Goal: Transaction & Acquisition: Purchase product/service

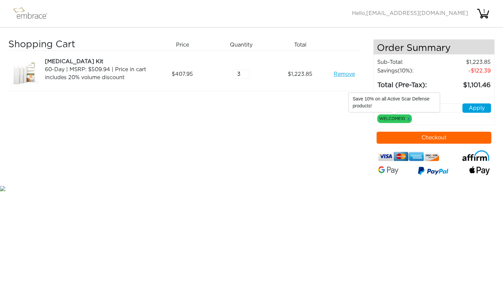
click at [409, 120] on link "x" at bounding box center [409, 118] width 2 height 6
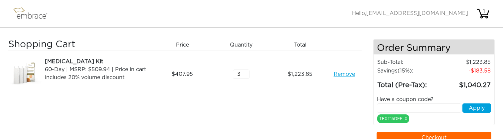
click at [405, 110] on input "text" at bounding box center [419, 108] width 85 height 9
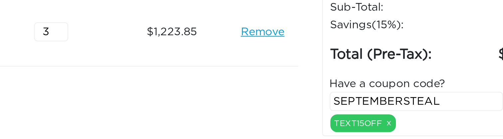
type input "SEPTEMBERSTEAL"
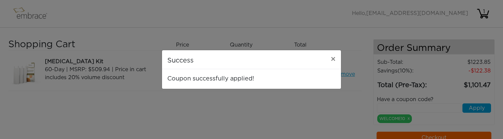
click at [282, 115] on div "Success × Coupon successfully applied!" at bounding box center [251, 69] width 503 height 139
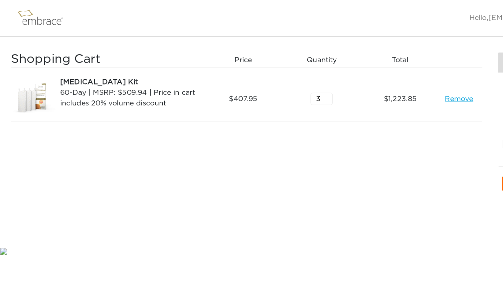
click at [43, 19] on img at bounding box center [33, 13] width 43 height 17
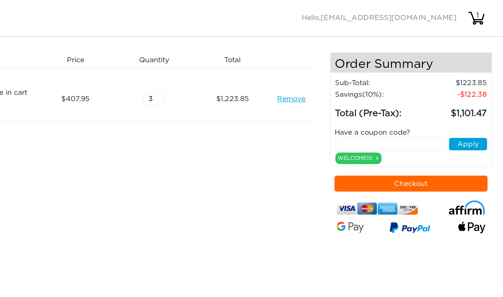
click at [366, 13] on span "[EMAIL_ADDRESS][DOMAIN_NAME]" at bounding box center [417, 13] width 102 height 5
click at [478, 14] on div "1" at bounding box center [484, 12] width 13 height 8
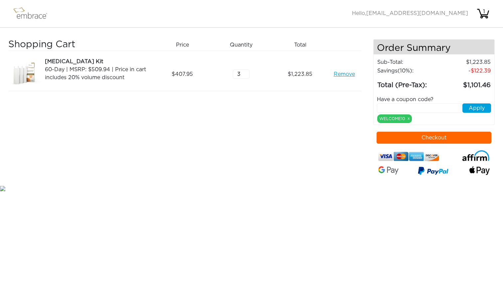
click at [419, 109] on input "text" at bounding box center [419, 108] width 85 height 9
type input "SEPTEMBERSTEAL"
